Goal: Find specific page/section: Find specific page/section

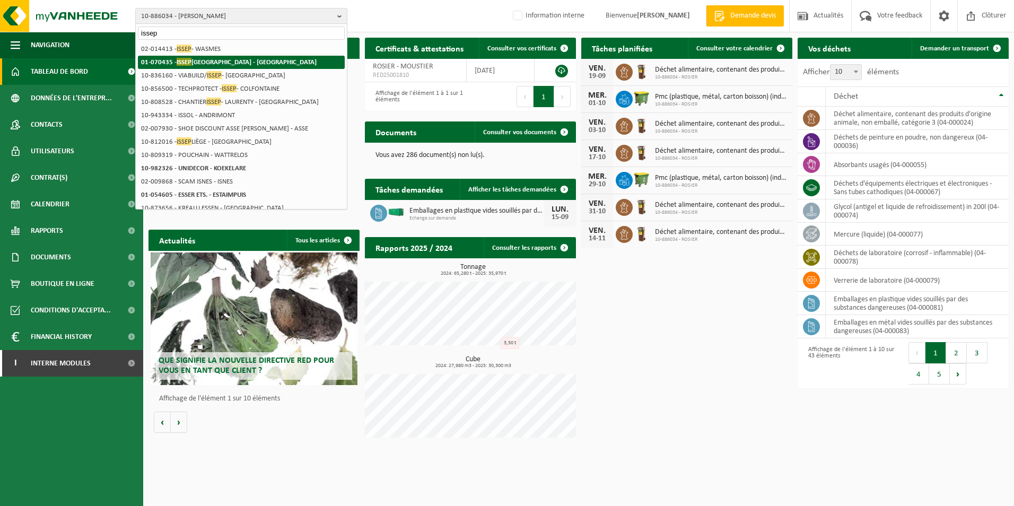
type input "issep"
click at [225, 59] on strong "01-070435 - ISSEP LIÈGE - LIÈGE" at bounding box center [229, 62] width 176 height 8
